Goal: Information Seeking & Learning: Learn about a topic

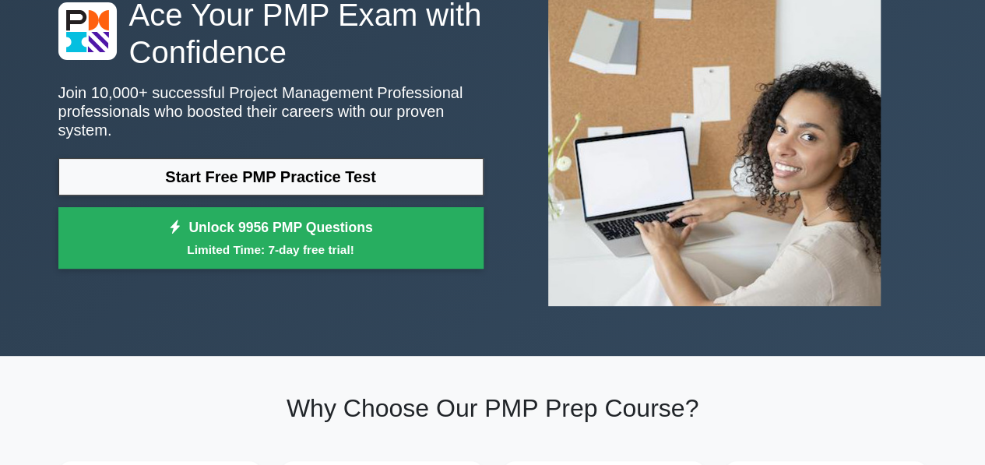
scroll to position [78, 0]
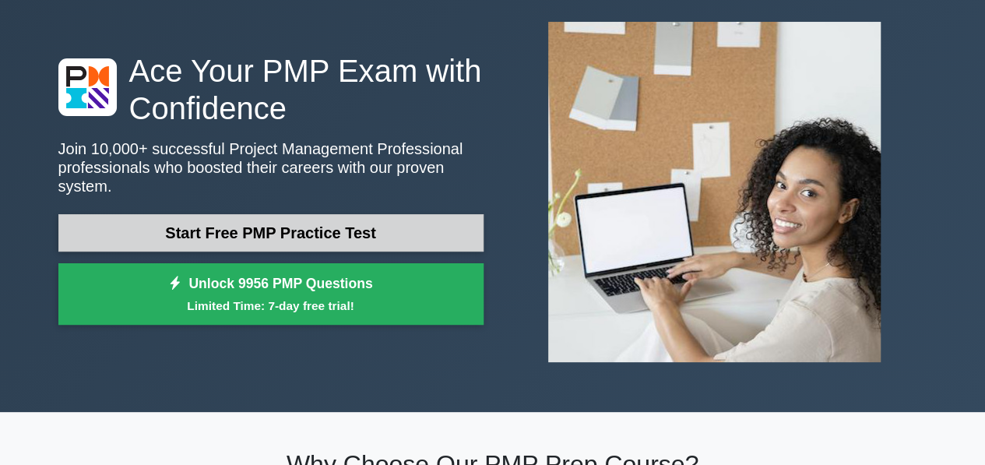
click at [307, 230] on link "Start Free PMP Practice Test" at bounding box center [270, 232] width 425 height 37
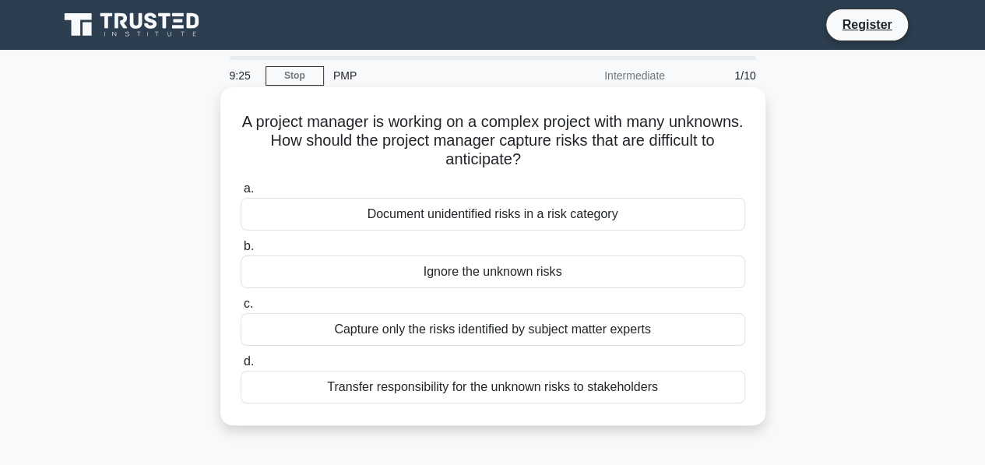
click at [473, 391] on div "Transfer responsibility for the unknown risks to stakeholders" at bounding box center [493, 387] width 505 height 33
click at [241, 367] on input "d. Transfer responsibility for the unknown risks to stakeholders" at bounding box center [241, 362] width 0 height 10
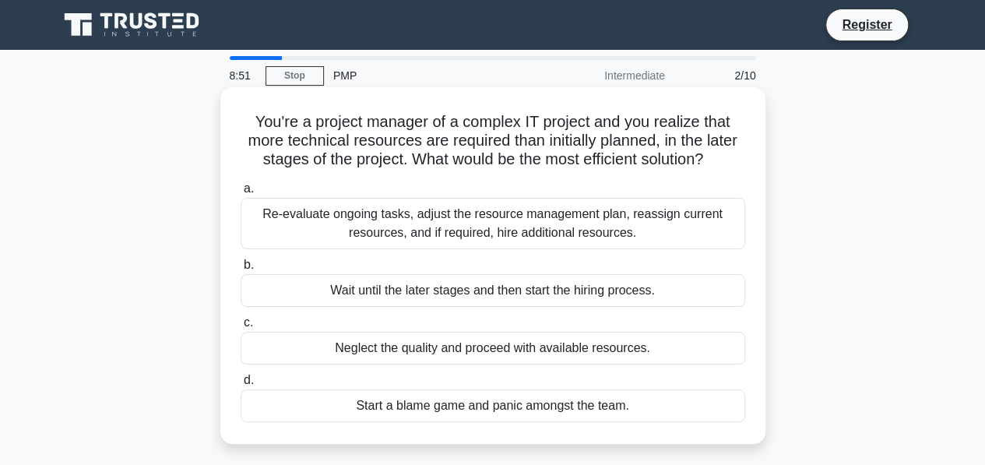
click at [405, 233] on div "Re-evaluate ongoing tasks, adjust the resource management plan, reassign curren…" at bounding box center [493, 223] width 505 height 51
click at [241, 194] on input "a. Re-evaluate ongoing tasks, adjust the resource management plan, reassign cur…" at bounding box center [241, 189] width 0 height 10
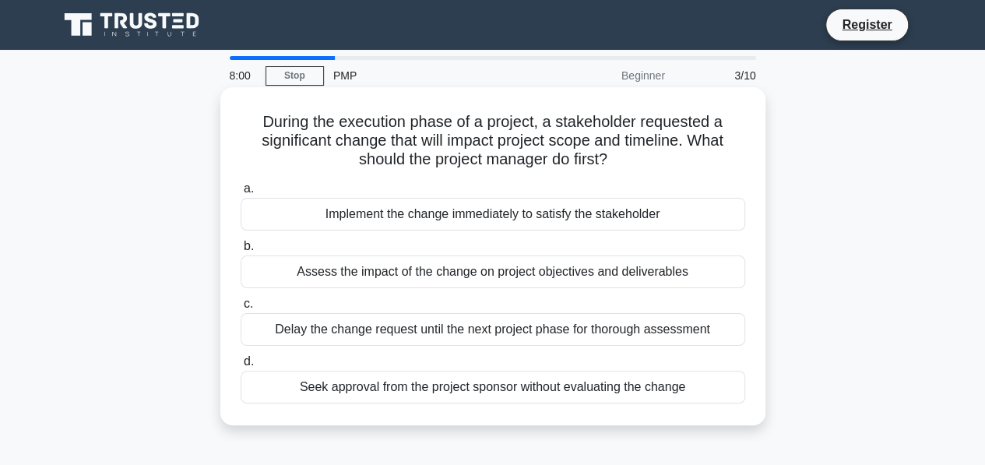
click at [427, 282] on div "Assess the impact of the change on project objectives and deliverables" at bounding box center [493, 271] width 505 height 33
click at [241, 252] on input "b. Assess the impact of the change on project objectives and deliverables" at bounding box center [241, 246] width 0 height 10
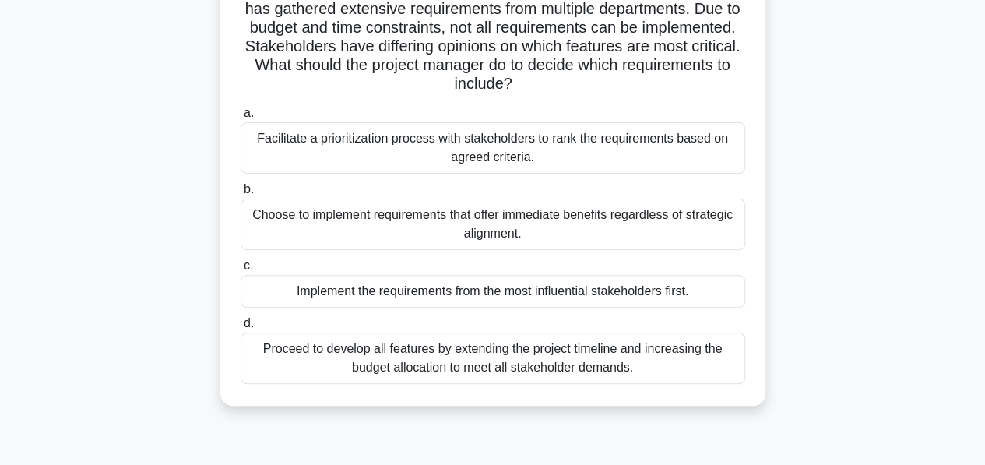
scroll to position [156, 0]
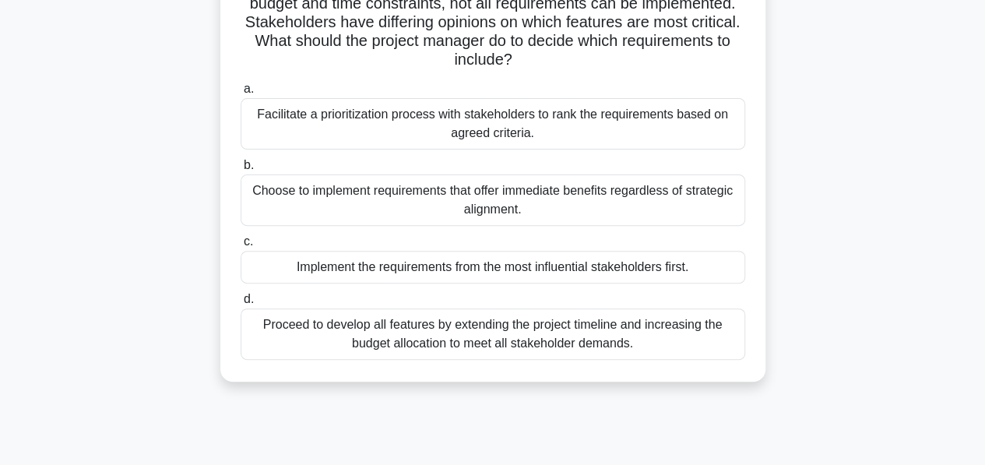
click at [466, 108] on div "Facilitate a prioritization process with stakeholders to rank the requirements …" at bounding box center [493, 123] width 505 height 51
click at [241, 94] on input "a. Facilitate a prioritization process with stakeholders to rank the requiremen…" at bounding box center [241, 89] width 0 height 10
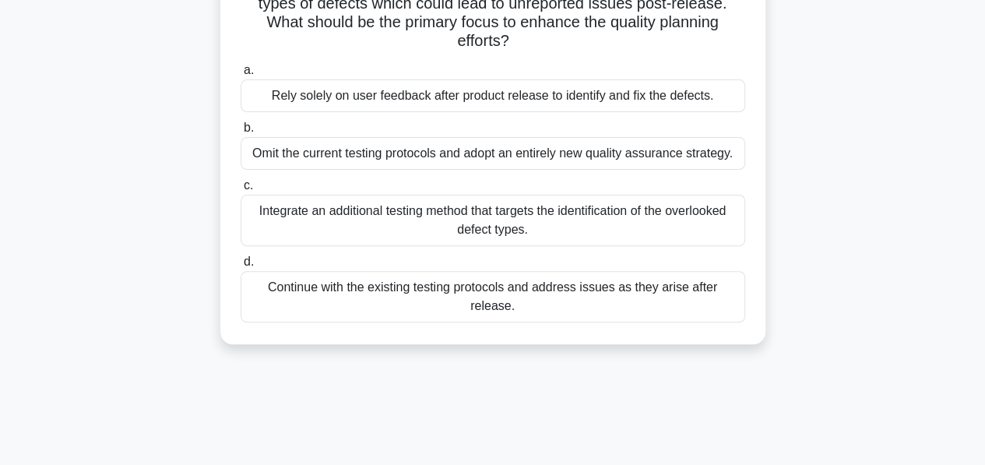
click at [452, 212] on div "Integrate an additional testing method that targets the identification of the o…" at bounding box center [493, 220] width 505 height 51
click at [241, 191] on input "c. Integrate an additional testing method that targets the identification of th…" at bounding box center [241, 186] width 0 height 10
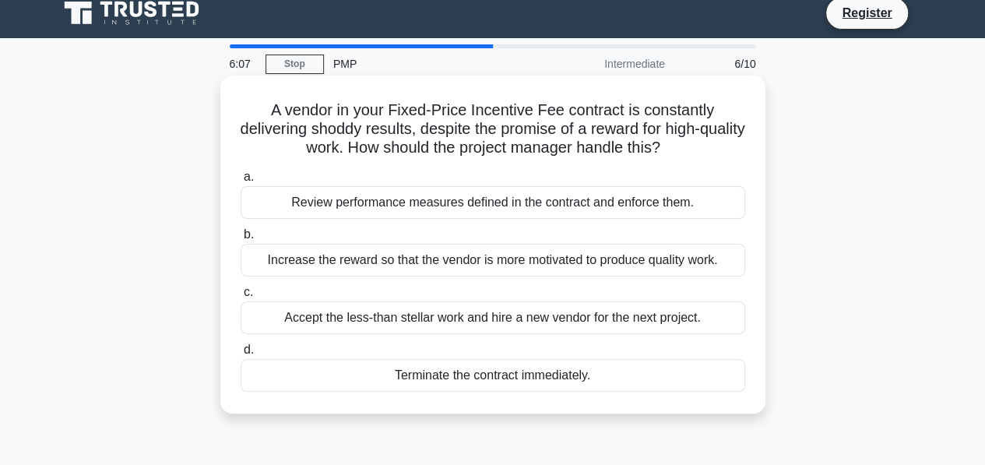
scroll to position [0, 0]
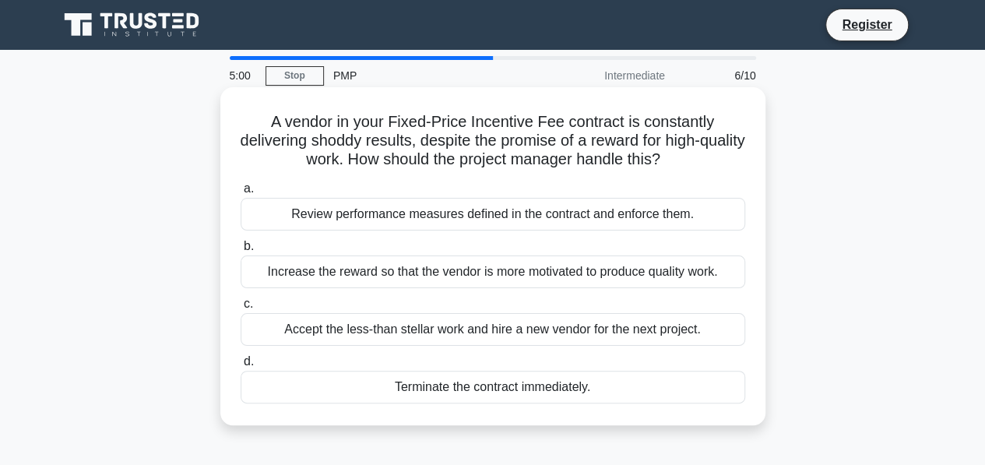
click at [402, 221] on div "Review performance measures defined in the contract and enforce them." at bounding box center [493, 214] width 505 height 33
click at [241, 194] on input "a. Review performance measures defined in the contract and enforce them." at bounding box center [241, 189] width 0 height 10
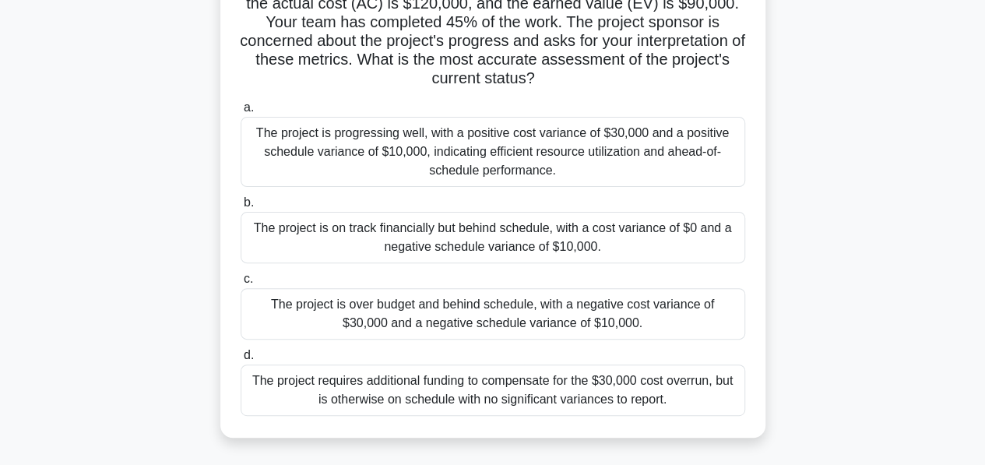
scroll to position [78, 0]
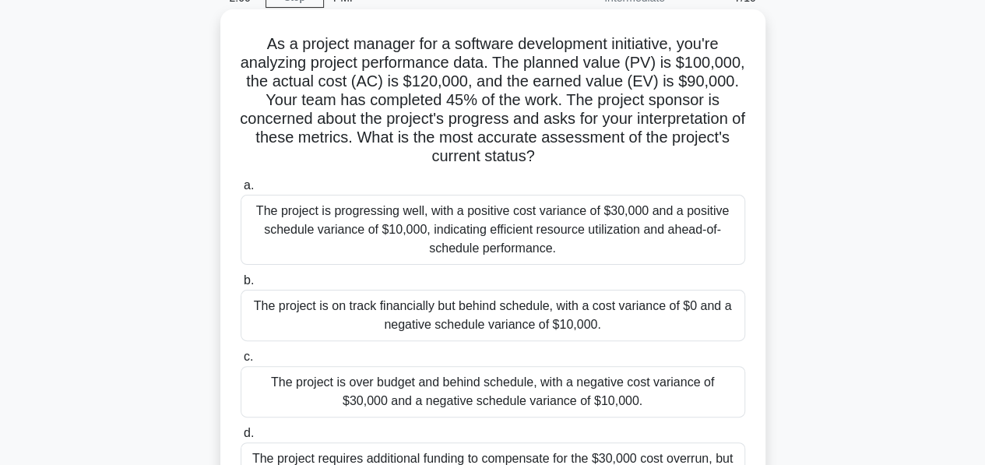
click at [476, 311] on div "The project is on track financially but behind schedule, with a cost variance o…" at bounding box center [493, 315] width 505 height 51
click at [241, 286] on input "b. The project is on track financially but behind schedule, with a cost varianc…" at bounding box center [241, 281] width 0 height 10
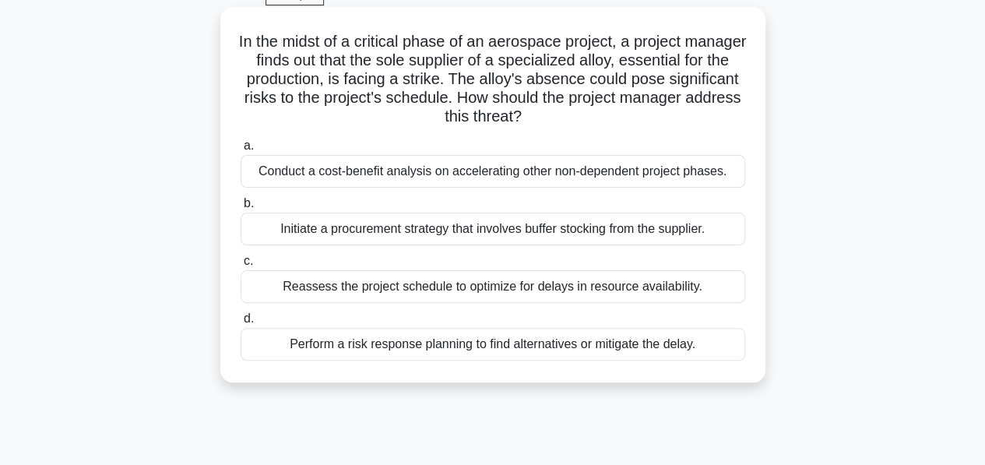
scroll to position [156, 0]
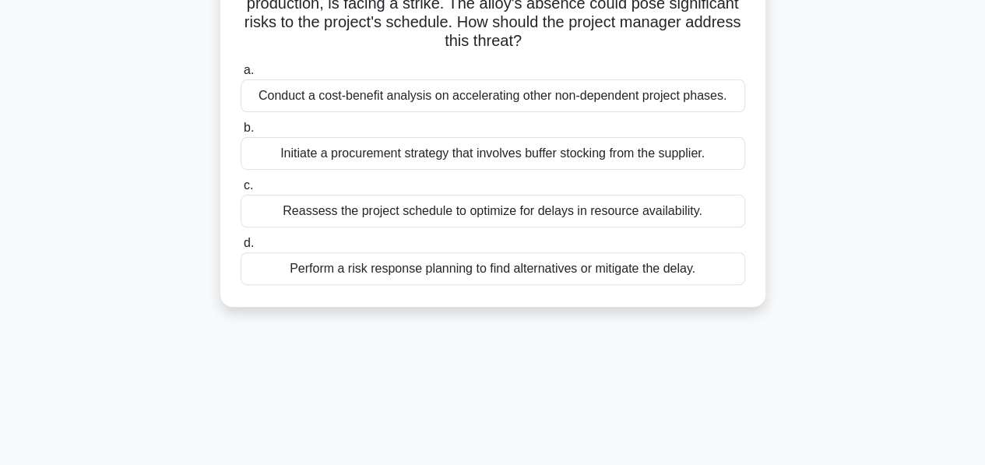
click at [455, 223] on div "Reassess the project schedule to optimize for delays in resource availability." at bounding box center [493, 211] width 505 height 33
click at [241, 191] on input "c. Reassess the project schedule to optimize for delays in resource availabilit…" at bounding box center [241, 186] width 0 height 10
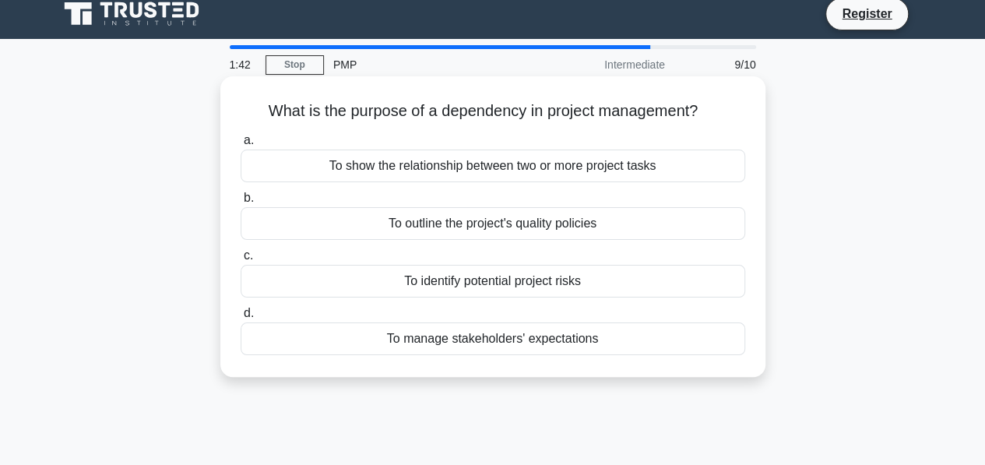
scroll to position [0, 0]
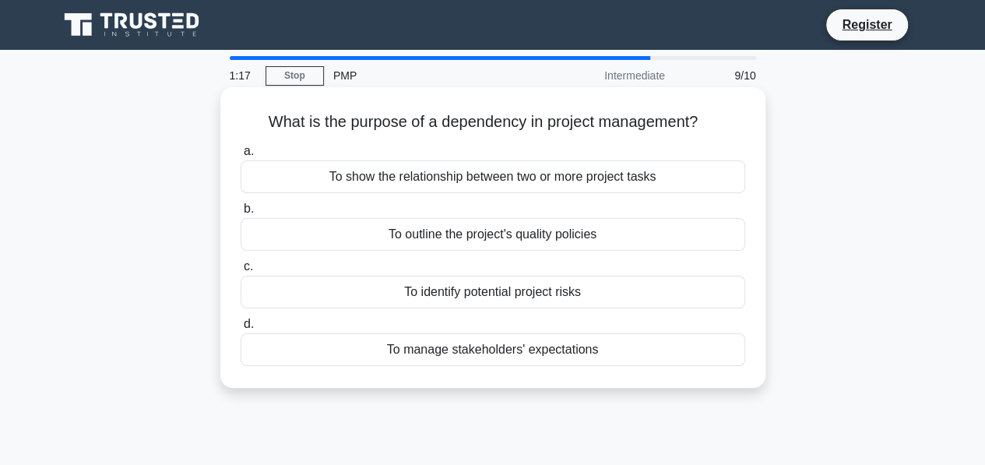
click at [501, 287] on div "To identify potential project risks" at bounding box center [493, 292] width 505 height 33
click at [241, 272] on input "c. To identify potential project risks" at bounding box center [241, 267] width 0 height 10
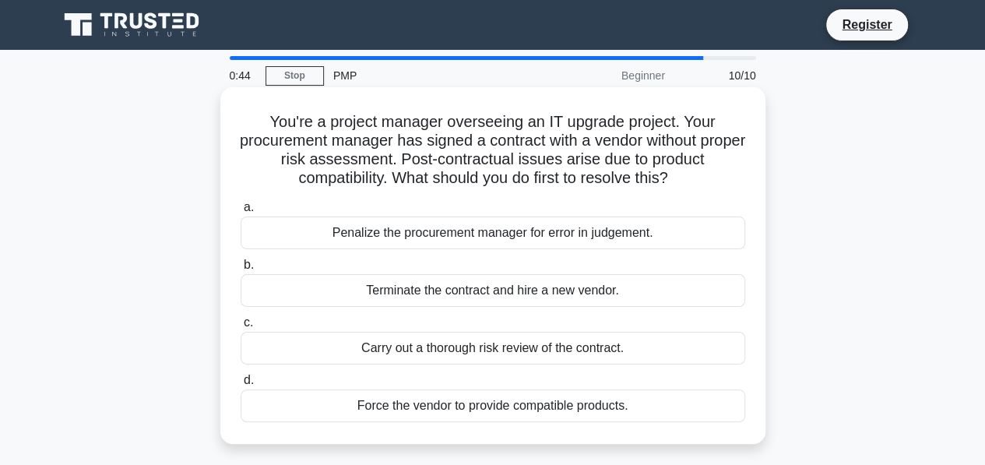
click at [532, 230] on div "Penalize the procurement manager for error in judgement." at bounding box center [493, 232] width 505 height 33
click at [241, 213] on input "a. Penalize the procurement manager for error in judgement." at bounding box center [241, 207] width 0 height 10
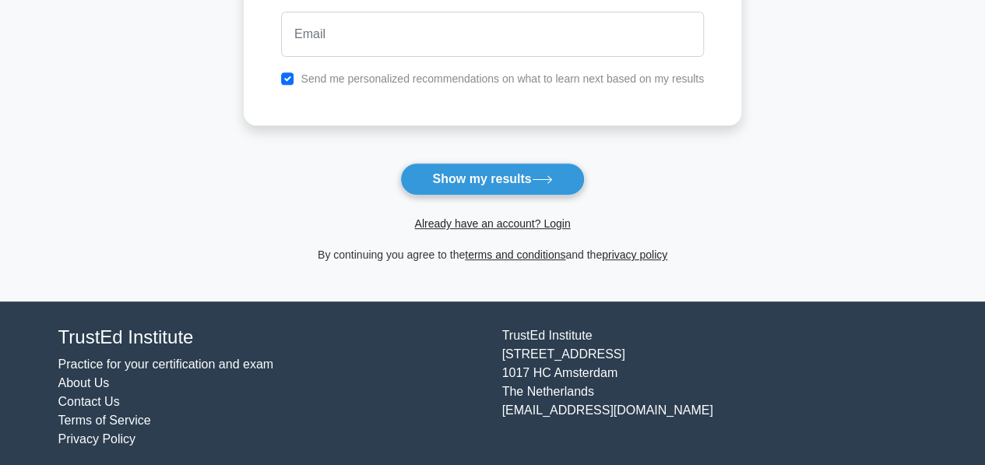
scroll to position [315, 0]
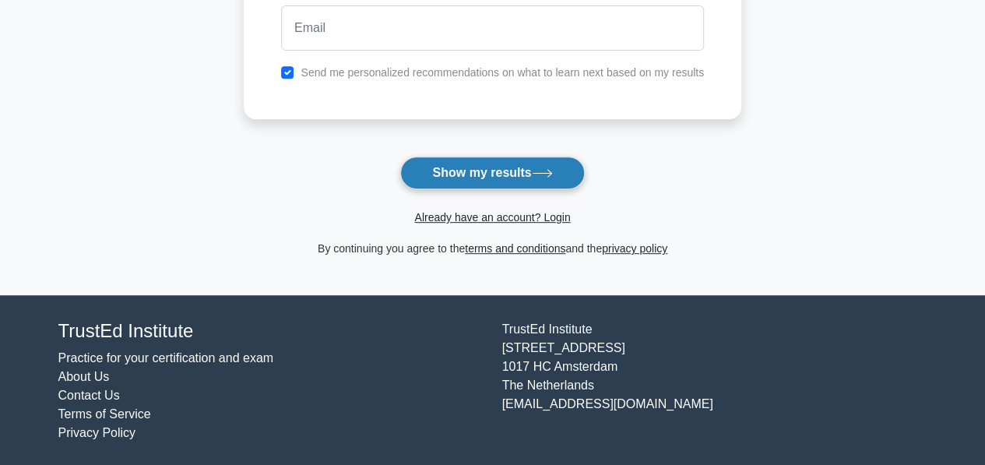
click at [450, 170] on button "Show my results" at bounding box center [492, 173] width 184 height 33
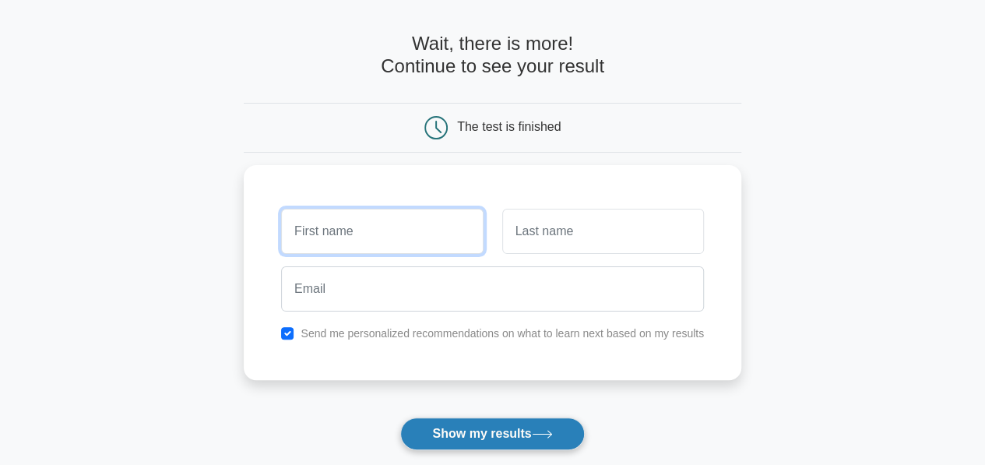
scroll to position [53, 0]
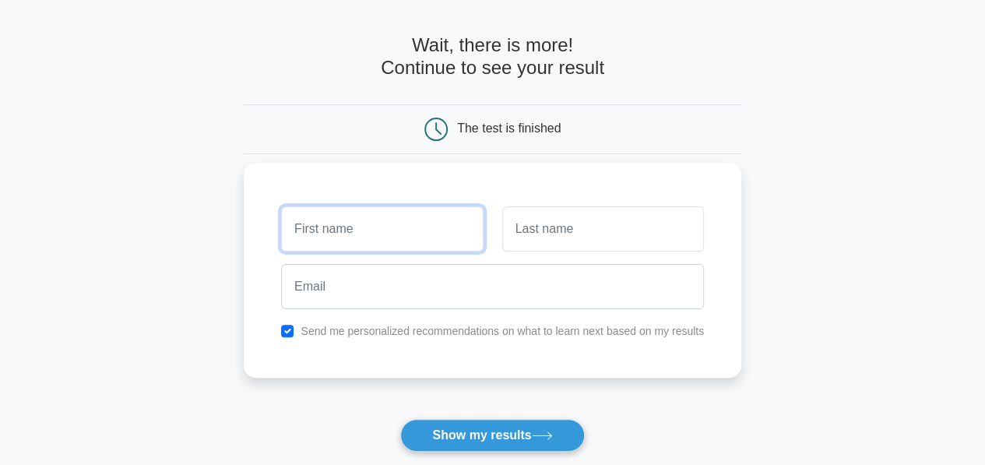
click at [403, 231] on input "text" at bounding box center [382, 228] width 202 height 45
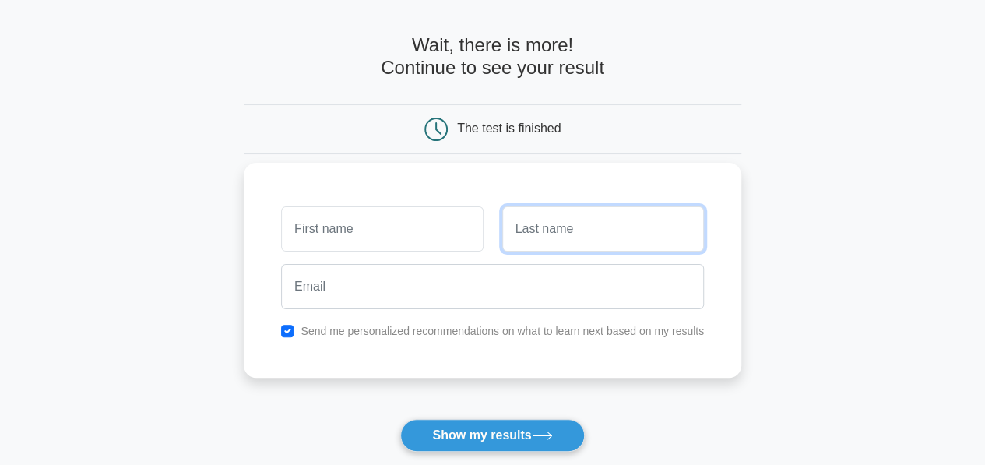
click at [583, 225] on input "text" at bounding box center [603, 228] width 202 height 45
click at [654, 174] on div "Send me personalized recommendations on what to learn next based on my results" at bounding box center [493, 270] width 498 height 215
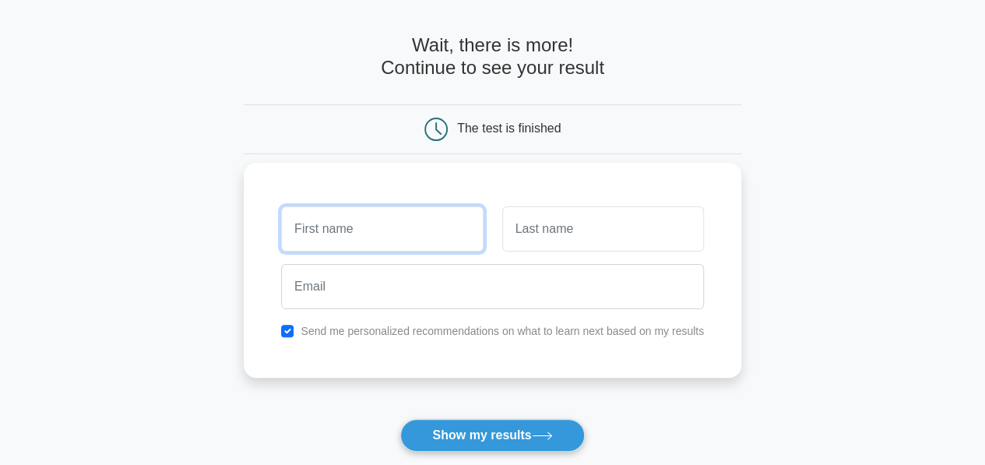
click at [382, 226] on input "text" at bounding box center [382, 228] width 202 height 45
type input "Nayimudin"
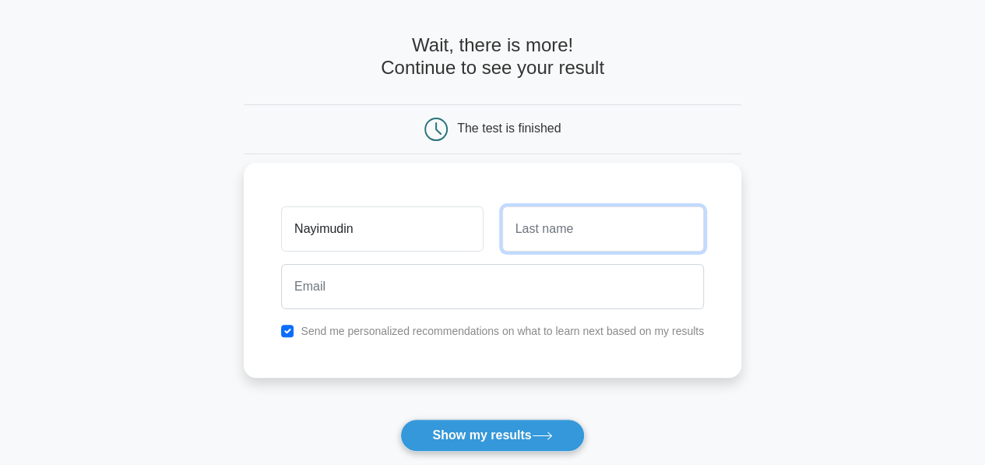
click at [616, 230] on input "text" at bounding box center [603, 228] width 202 height 45
type input "."
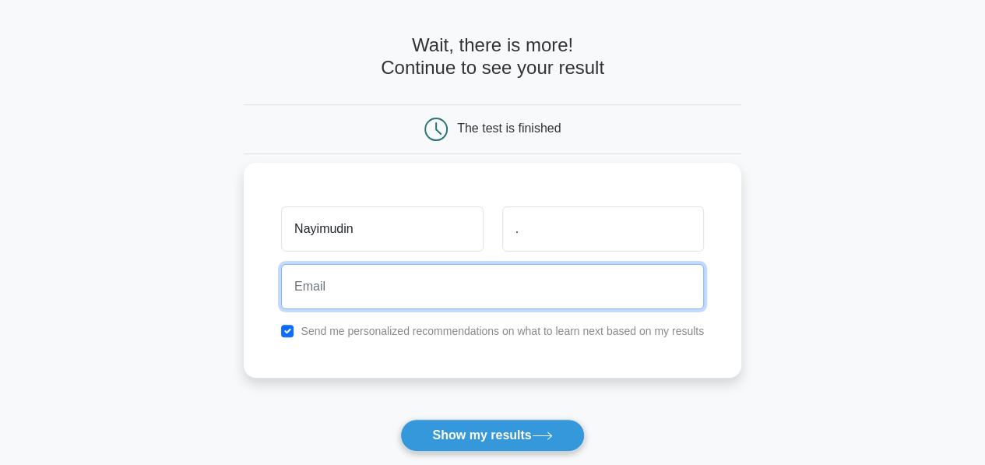
click at [413, 290] on input "email" at bounding box center [492, 286] width 423 height 45
type input "nayimudin@gmail.com"
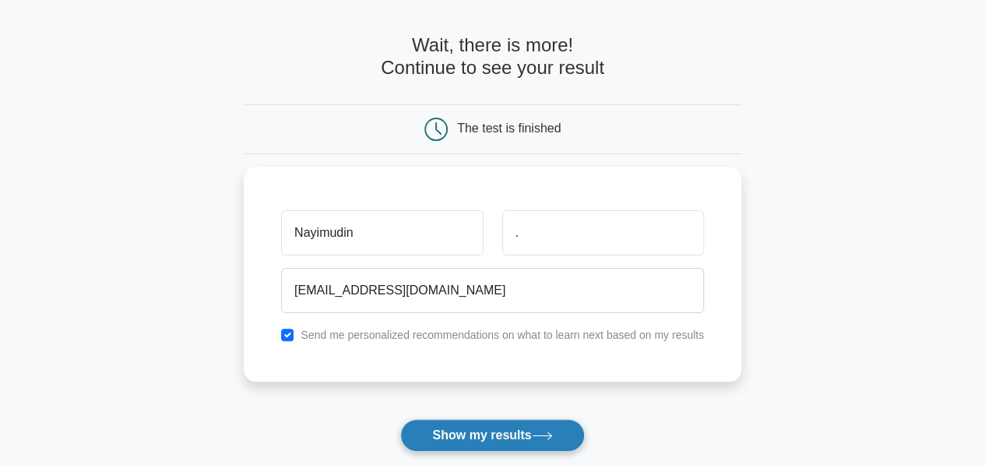
click at [481, 437] on button "Show my results" at bounding box center [492, 435] width 184 height 33
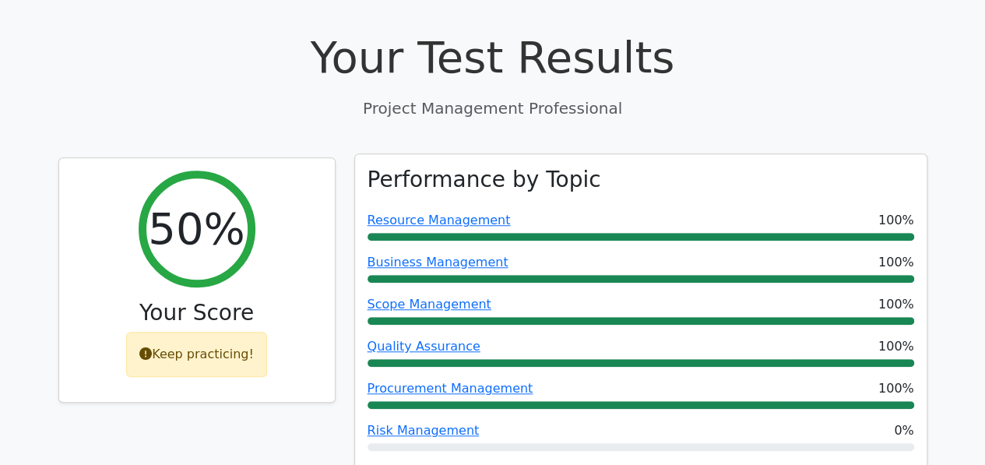
scroll to position [701, 0]
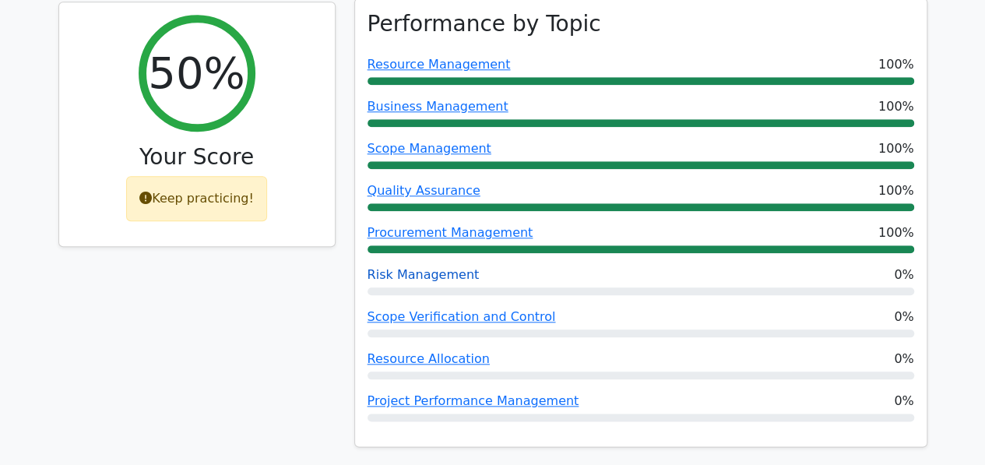
click at [418, 267] on link "Risk Management" at bounding box center [424, 274] width 112 height 15
click at [419, 309] on link "Scope Verification and Control" at bounding box center [462, 316] width 188 height 15
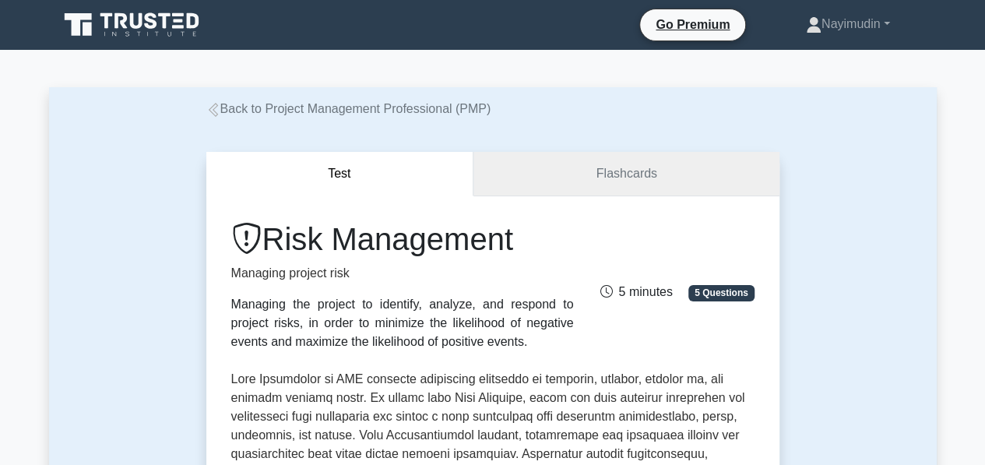
click at [649, 187] on link "Flashcards" at bounding box center [625, 174] width 305 height 44
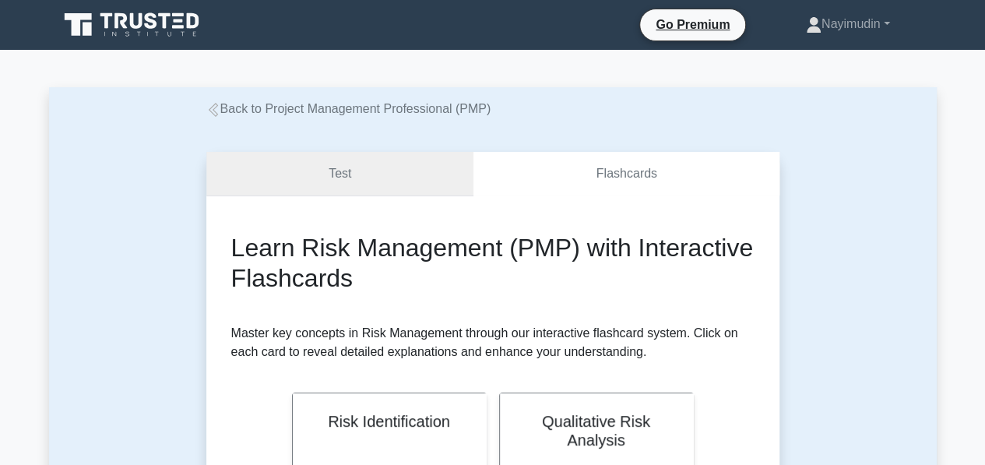
click at [318, 181] on link "Test" at bounding box center [340, 174] width 268 height 44
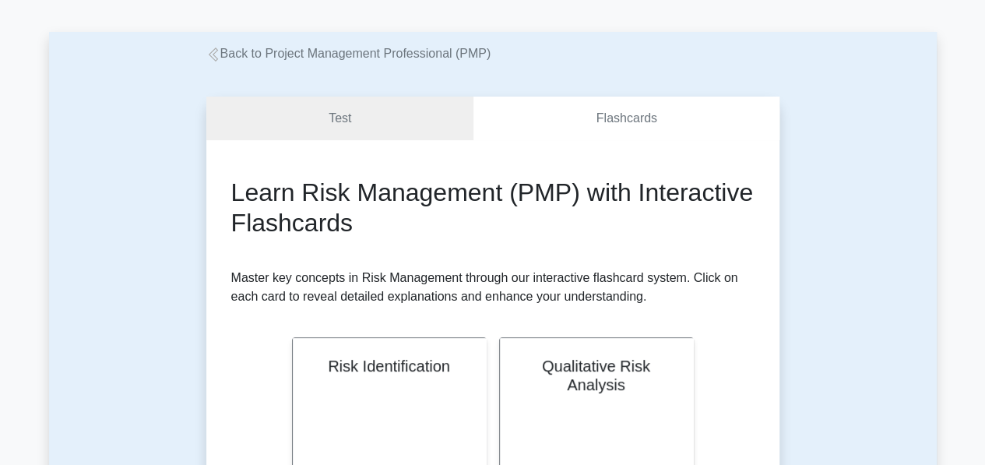
scroll to position [78, 0]
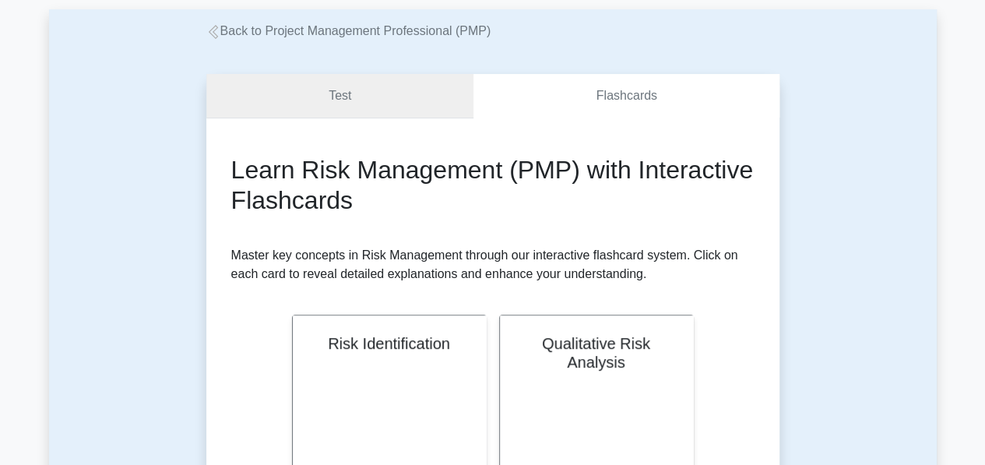
click at [316, 96] on link "Test" at bounding box center [340, 96] width 268 height 44
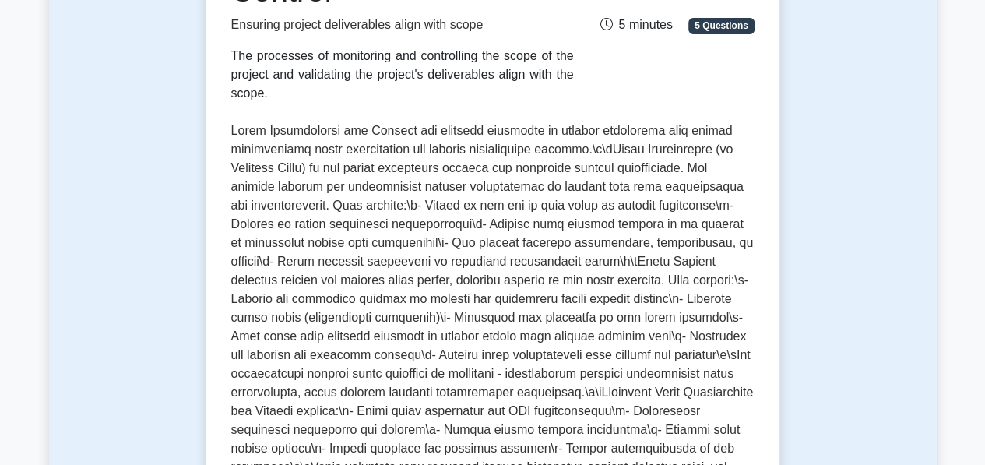
scroll to position [78, 0]
